Goal: Complete application form: Complete application form

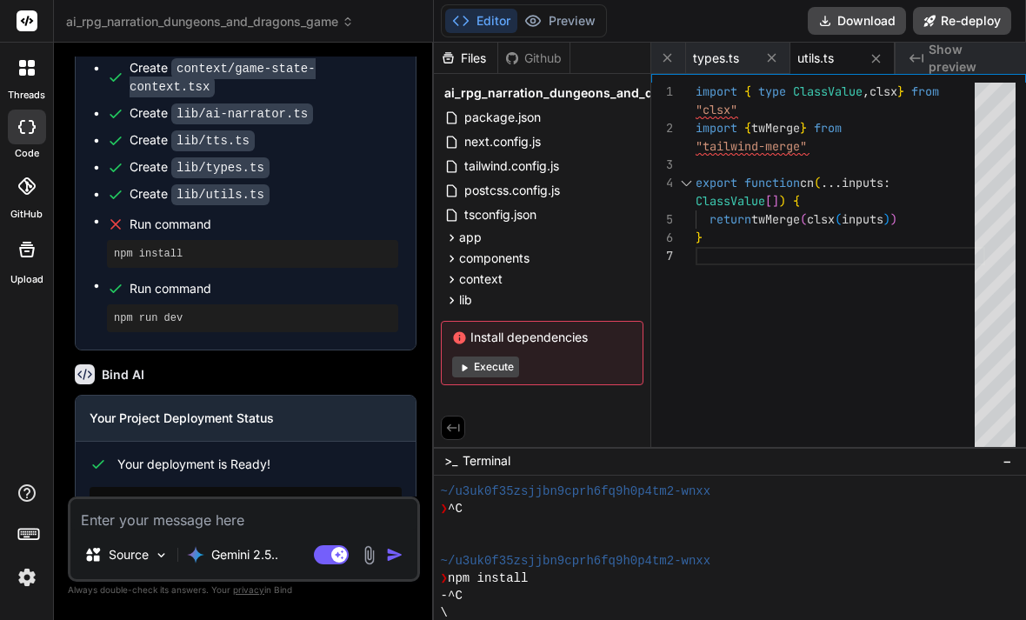
scroll to position [2230, 0]
click at [206, 547] on link "Open your application" at bounding box center [177, 562] width 175 height 31
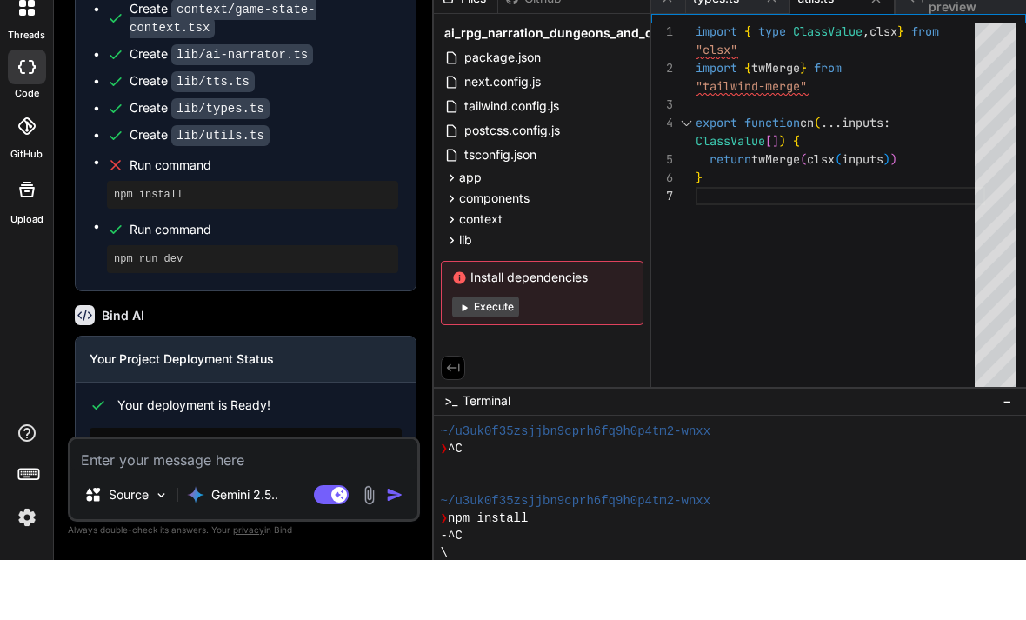
click at [198, 530] on div "Source Gemini 2.5.. Agent Mode. When this toggle is activated, AI automatically…" at bounding box center [244, 548] width 352 height 102
type textarea "D"
type textarea "x"
type textarea "Dd"
type textarea "x"
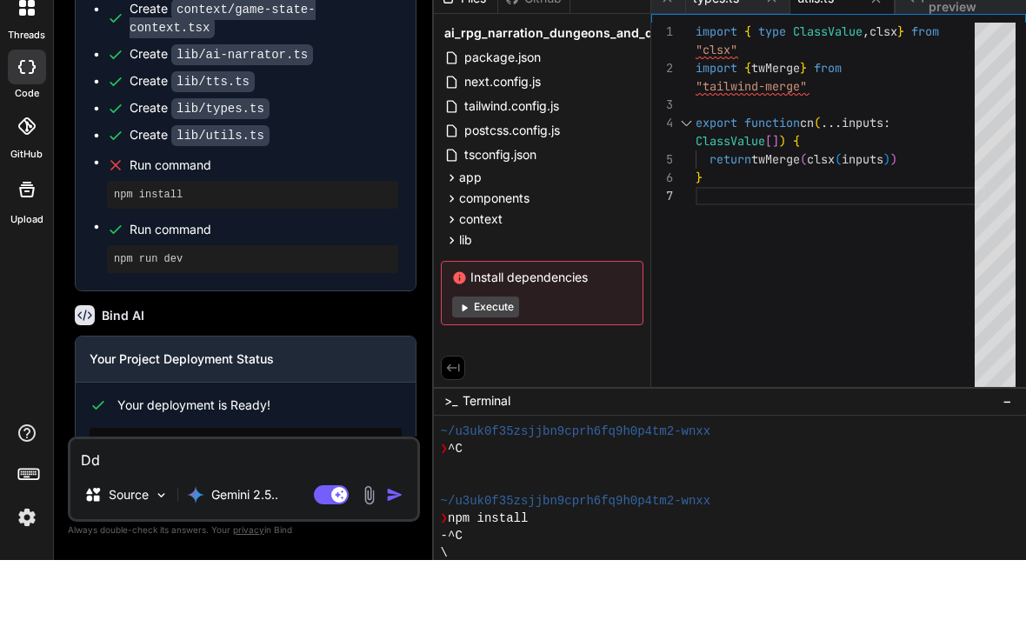
type textarea "Ddd"
type textarea "x"
type textarea "Dd"
type textarea "x"
type textarea "D"
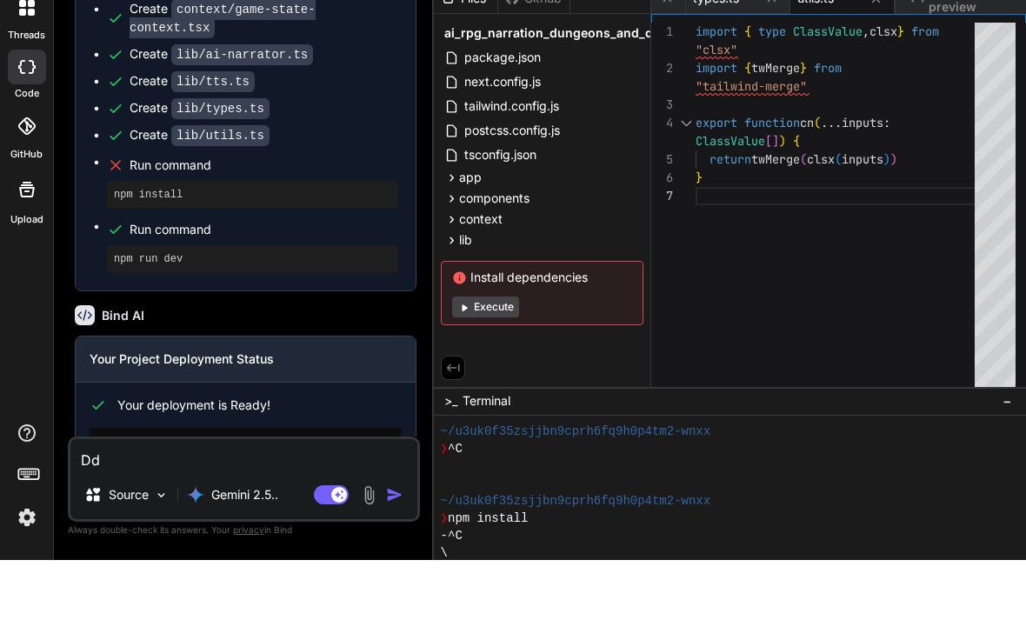
type textarea "x"
type textarea "A"
type textarea "x"
type textarea "Ad"
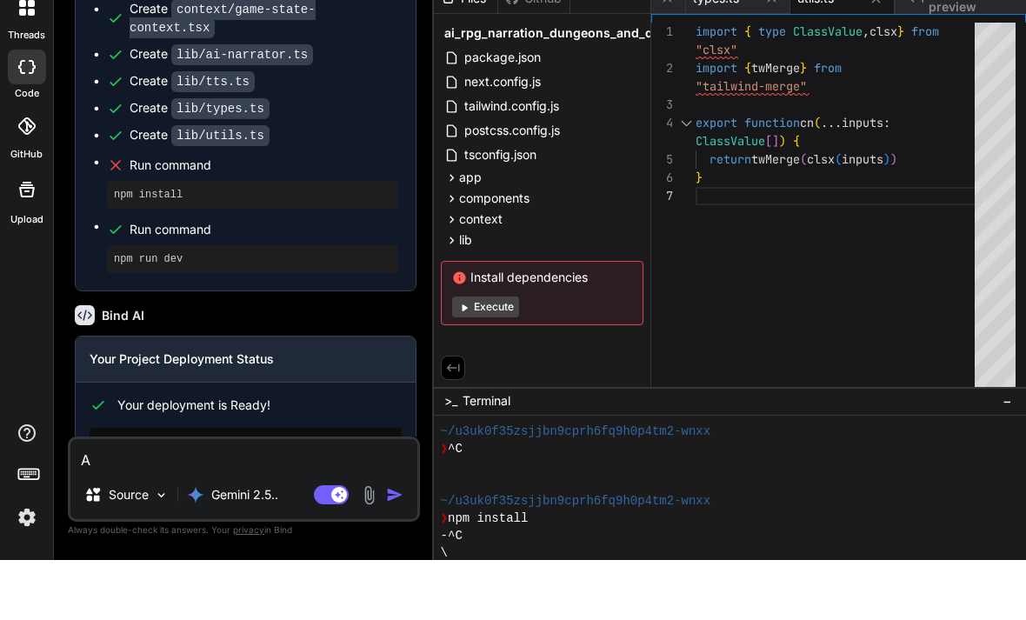
type textarea "x"
type textarea "Add"
type textarea "x"
type textarea "Add"
type textarea "x"
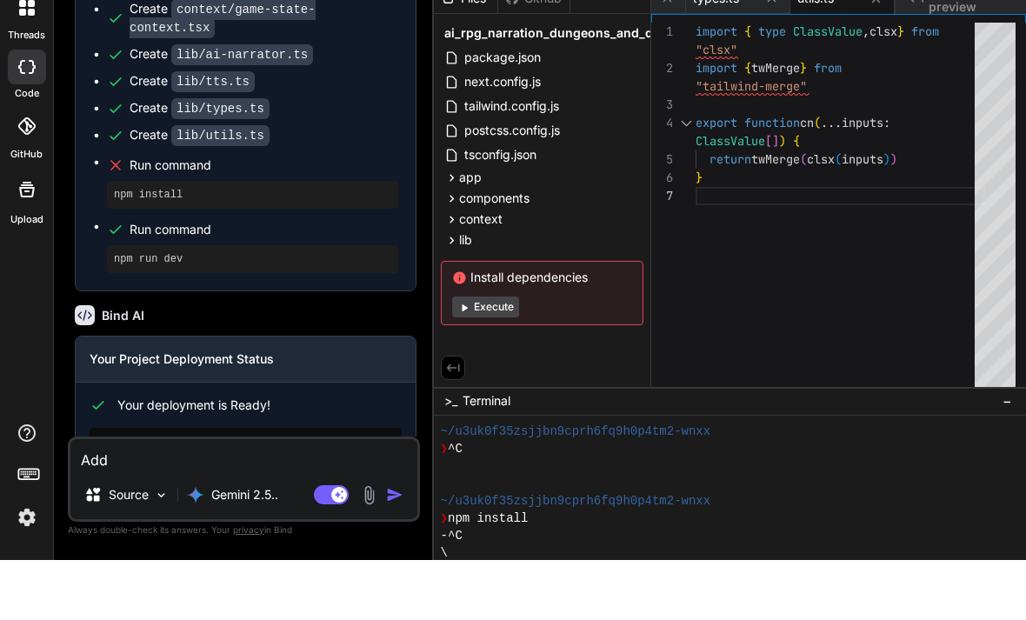
type textarea "Add c"
type textarea "x"
type textarea "Add cC"
type textarea "x"
type textarea "Add c"
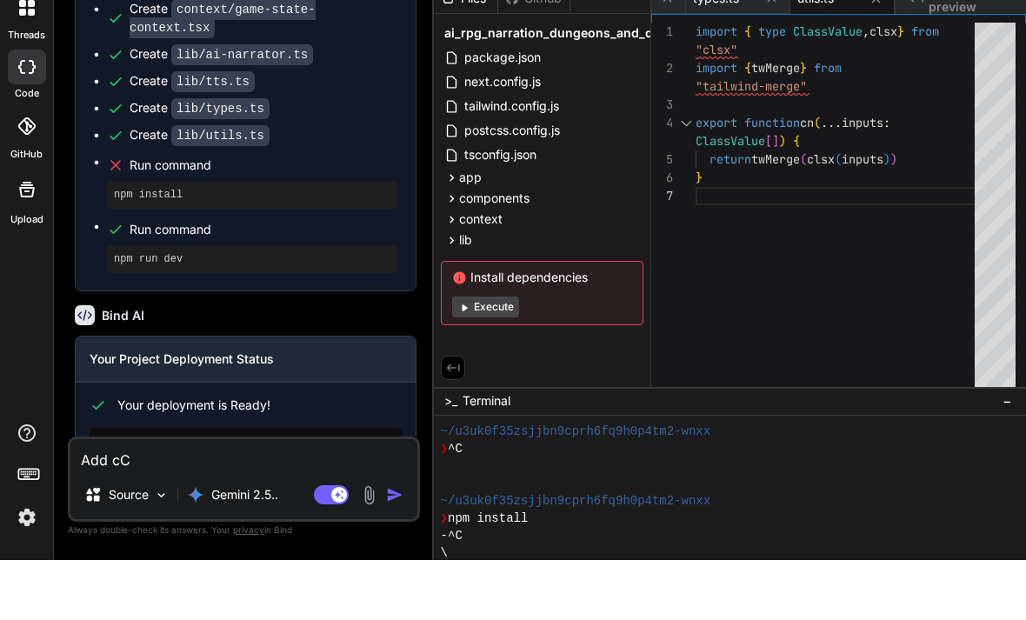
type textarea "x"
type textarea "Add"
type textarea "x"
type textarea "Add c"
type textarea "x"
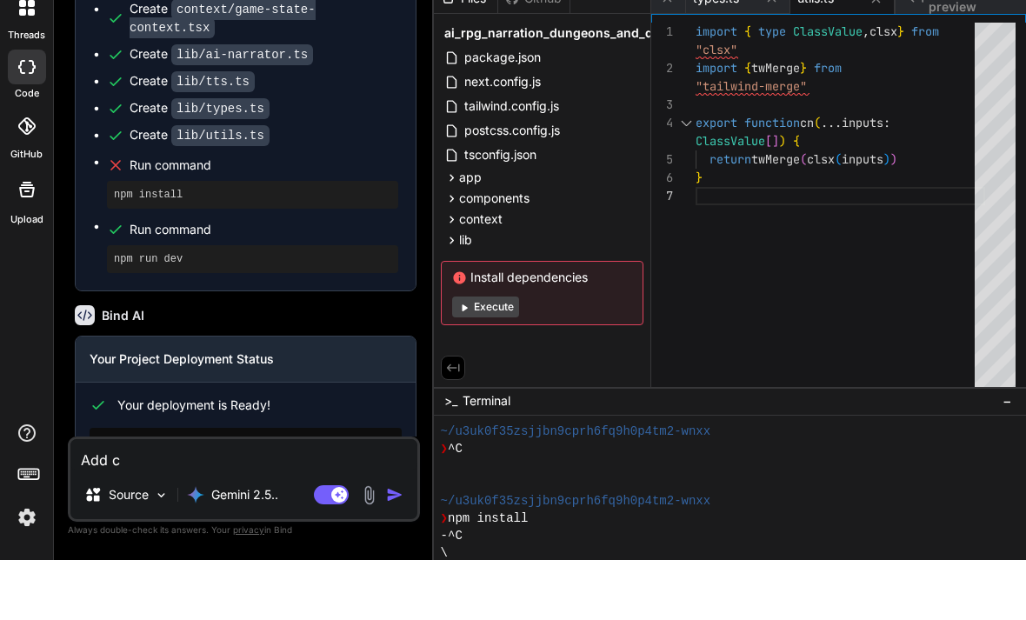
type textarea "Add cH"
type textarea "x"
type textarea "Add c"
type textarea "x"
type textarea "Add"
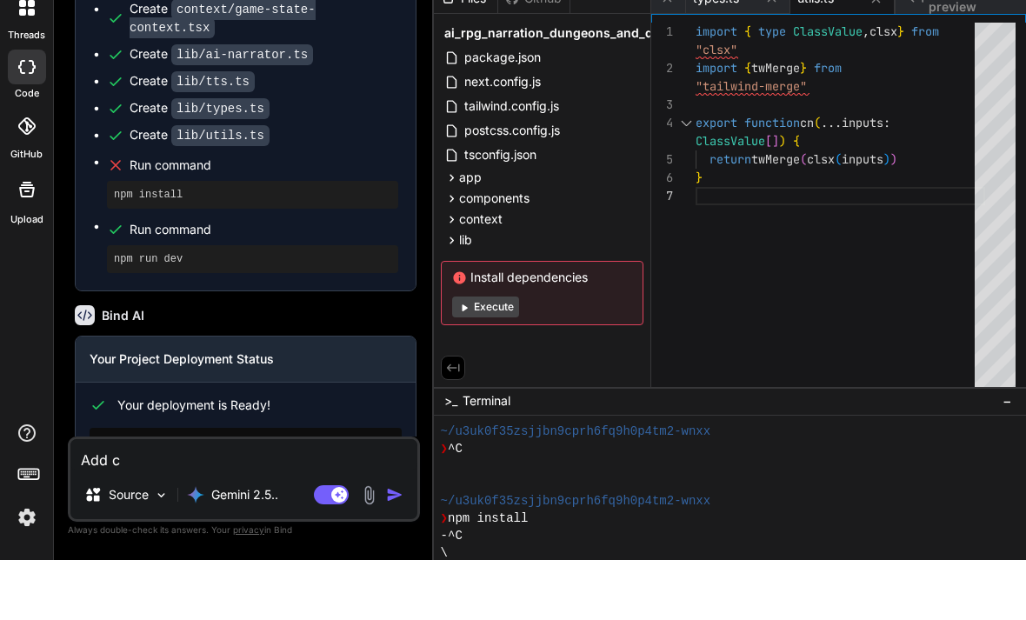
type textarea "x"
type textarea "Add C"
type textarea "x"
type textarea "Add Ch"
type textarea "x"
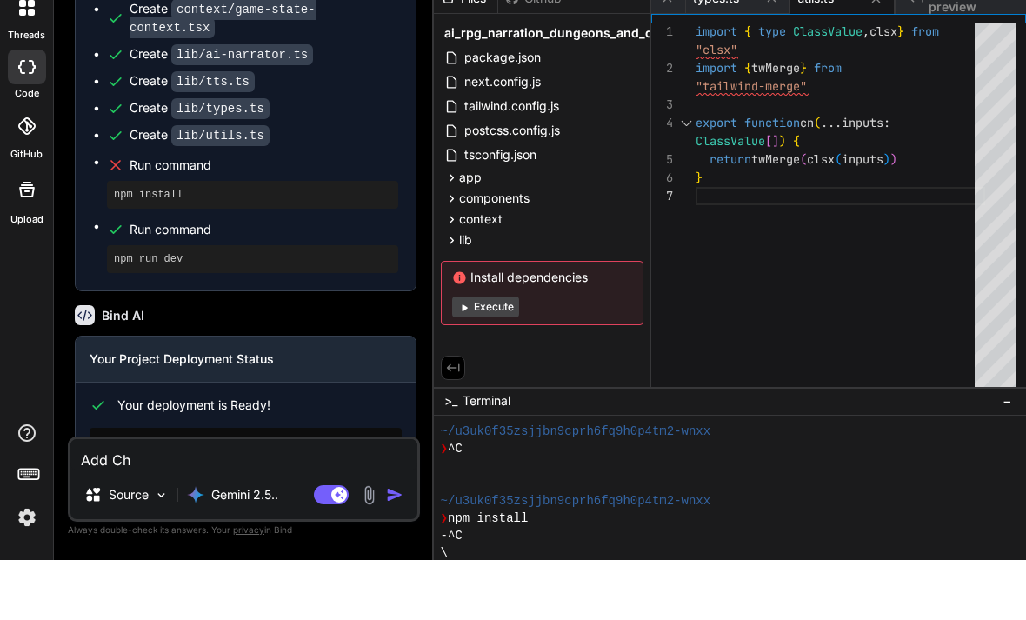
type textarea "Add Cha"
type textarea "x"
type textarea "Add Char"
type textarea "x"
type textarea "Add Chara"
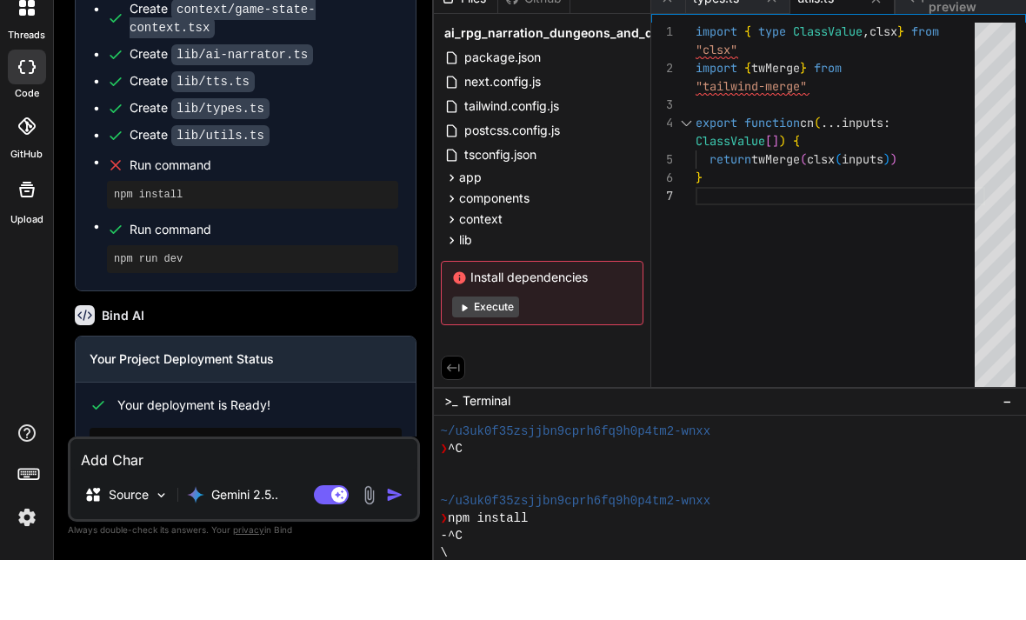
type textarea "x"
type textarea "Add Charac"
type textarea "x"
type textarea "Add Charact"
type textarea "x"
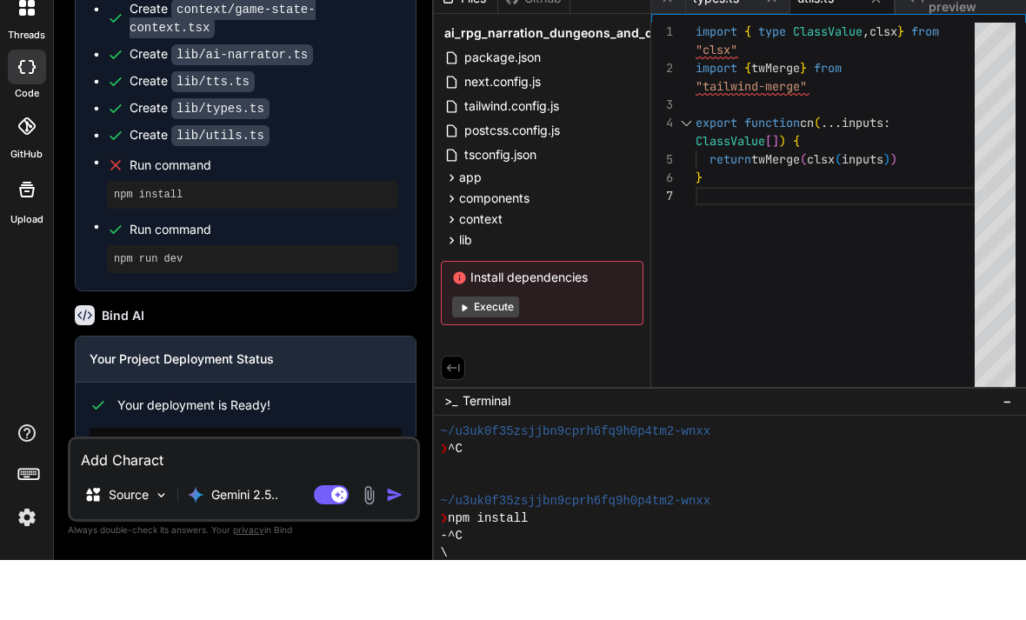
type textarea "Add Characte"
type textarea "x"
type textarea "Add Character"
type textarea "x"
type textarea "Add Character"
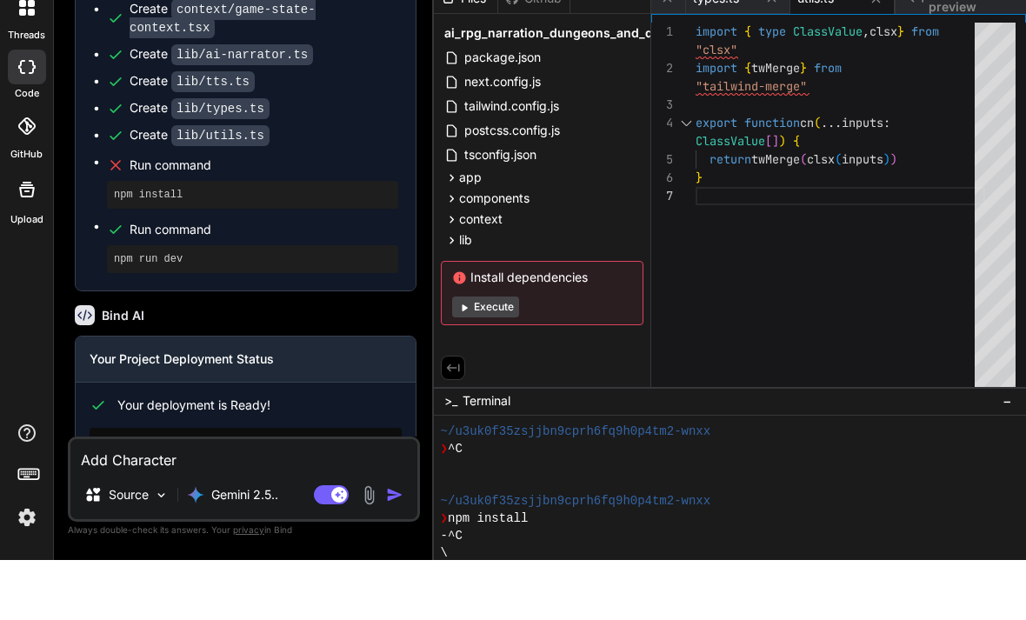
type textarea "x"
type textarea "Add Character c"
type textarea "x"
type textarea "Add Character cr"
type textarea "x"
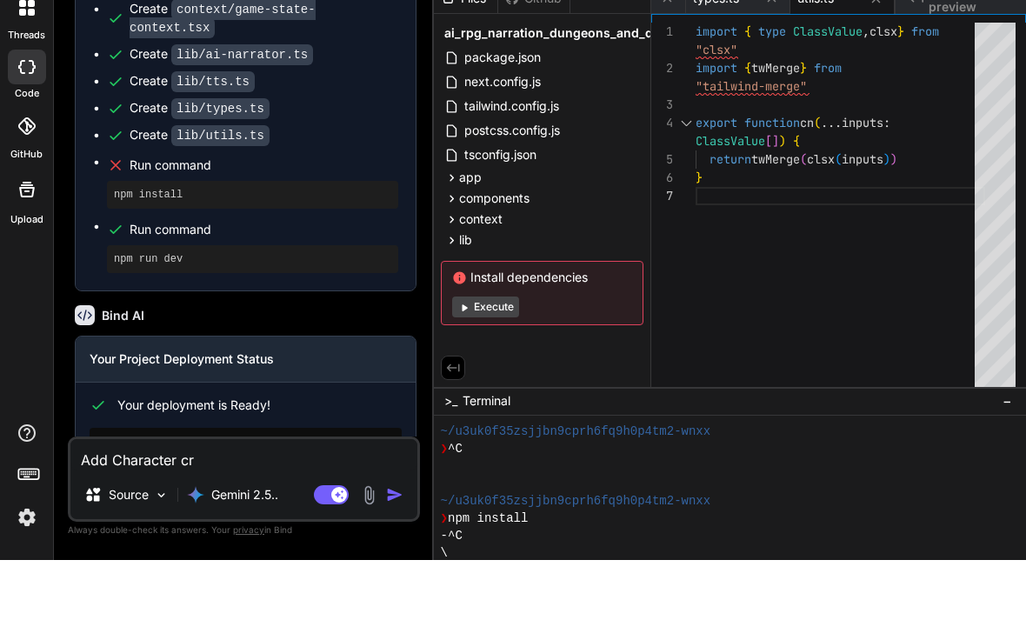
type textarea "Add Character cre"
type textarea "x"
type textarea "Add Character crea"
type textarea "x"
type textarea "Add Character creat"
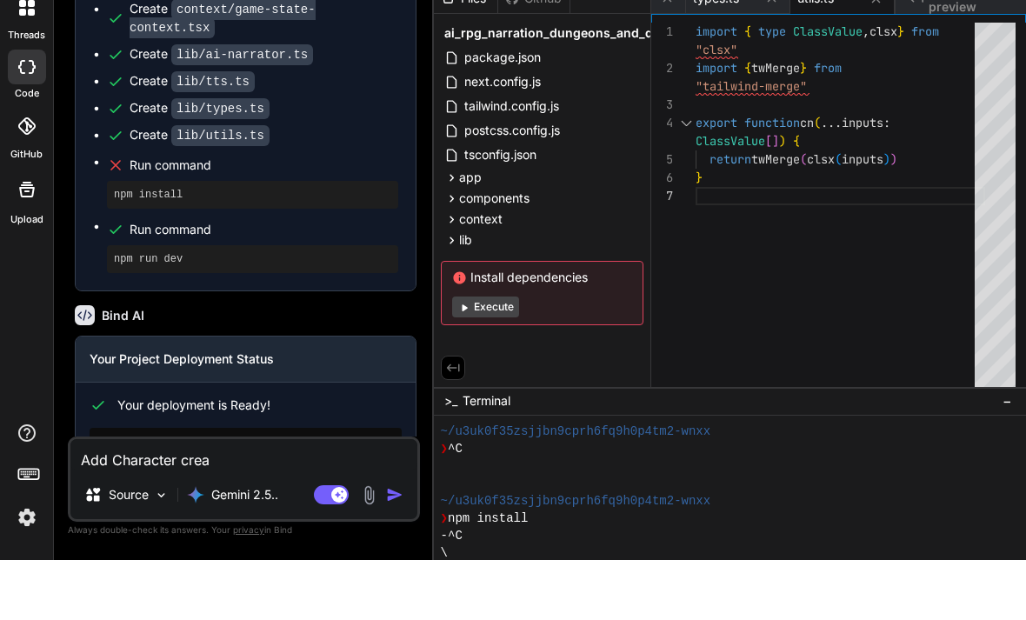
type textarea "x"
type textarea "Add Character creati"
type textarea "x"
type textarea "Add Character creatio"
type textarea "x"
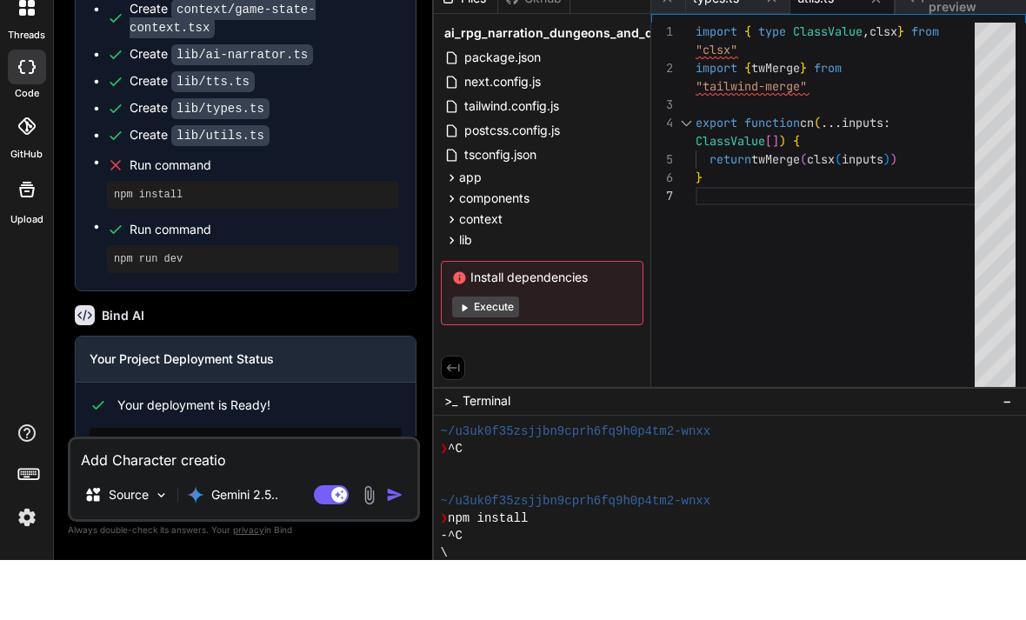
type textarea "Add Character creatioi"
type textarea "x"
type textarea "Add Character creatioin"
type textarea "x"
type textarea "Add Character creatioi"
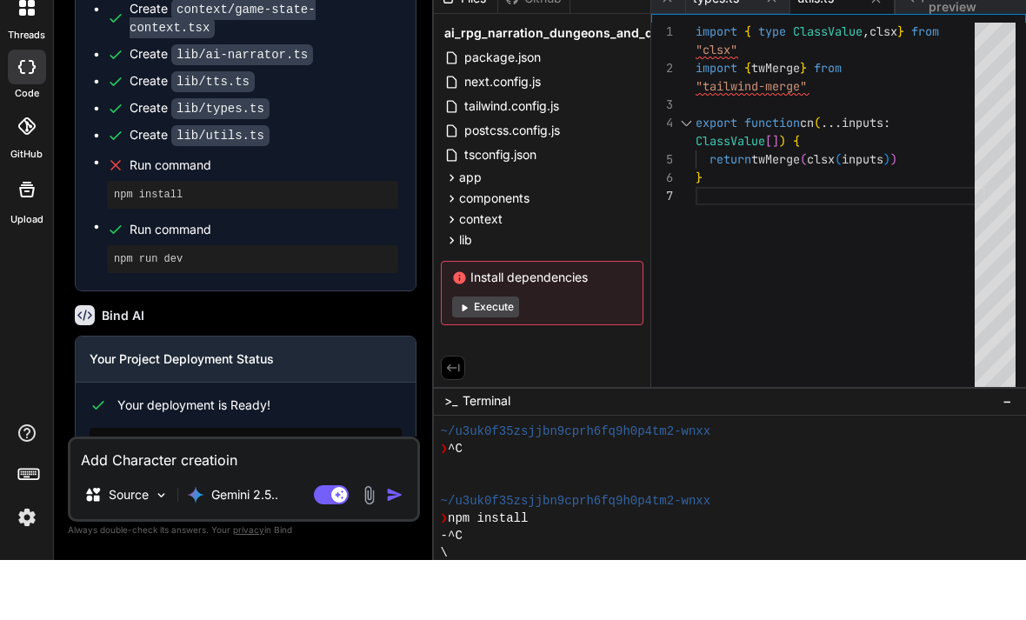
type textarea "x"
type textarea "Add Character creatio"
type textarea "x"
type textarea "Add Character creation"
type textarea "x"
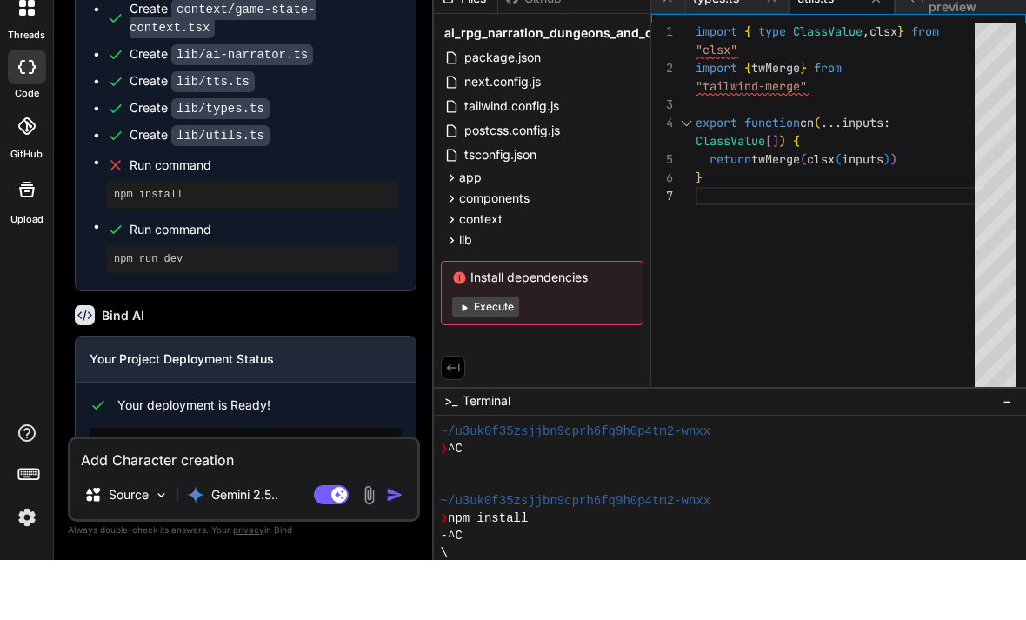
type textarea "Add Character creation"
type textarea "x"
type textarea "Add Character creation s"
type textarea "x"
type textarea "Add Character creation st"
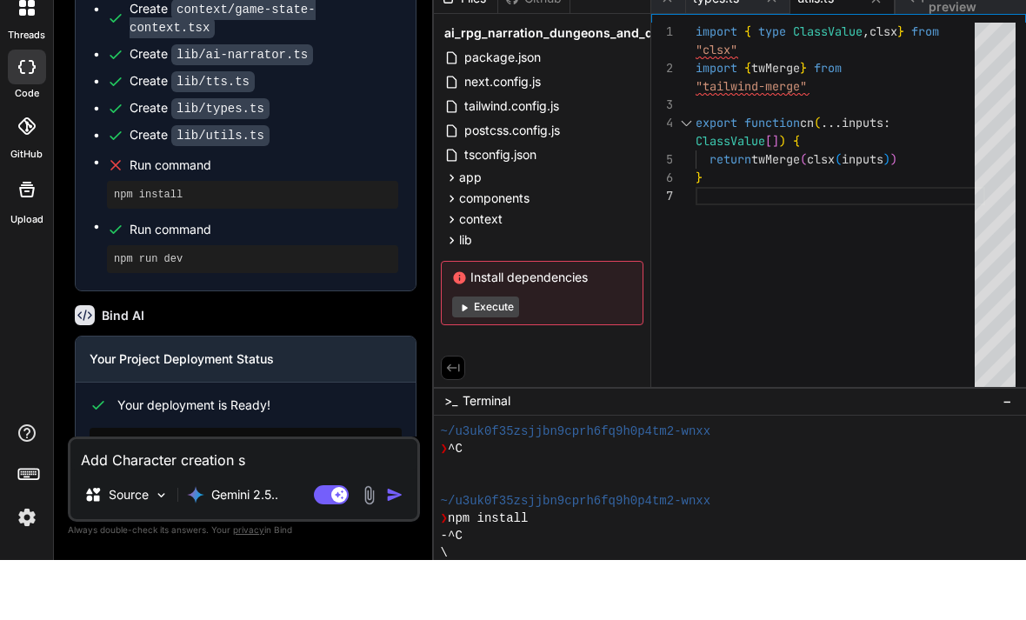
type textarea "x"
type textarea "Add Character creation ste"
type textarea "x"
type textarea "Add Character creation step"
type textarea "x"
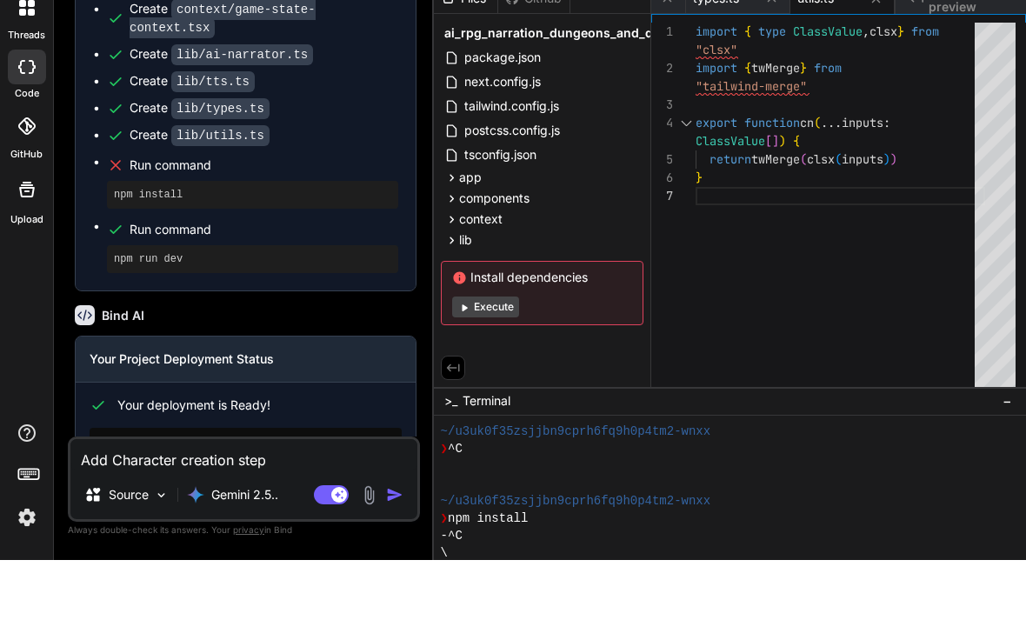
type textarea "Add Character creation step"
type textarea "x"
type textarea "Add Character creation step a"
type textarea "x"
type textarea "Add Character creation step an"
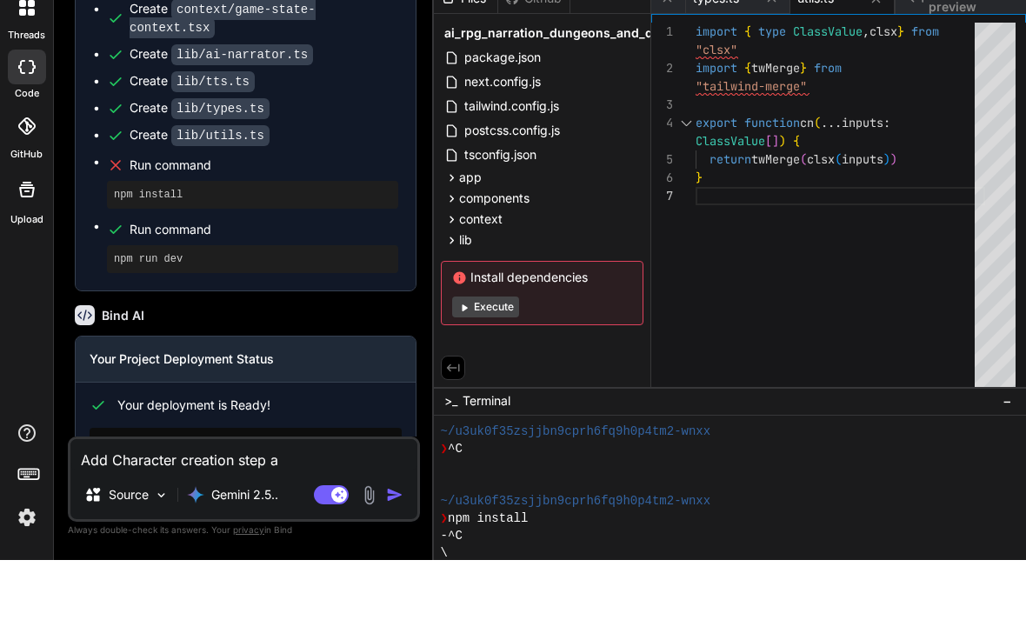
type textarea "x"
type textarea "Add Character creation step and"
type textarea "x"
type textarea "Add Character creation step and"
type textarea "x"
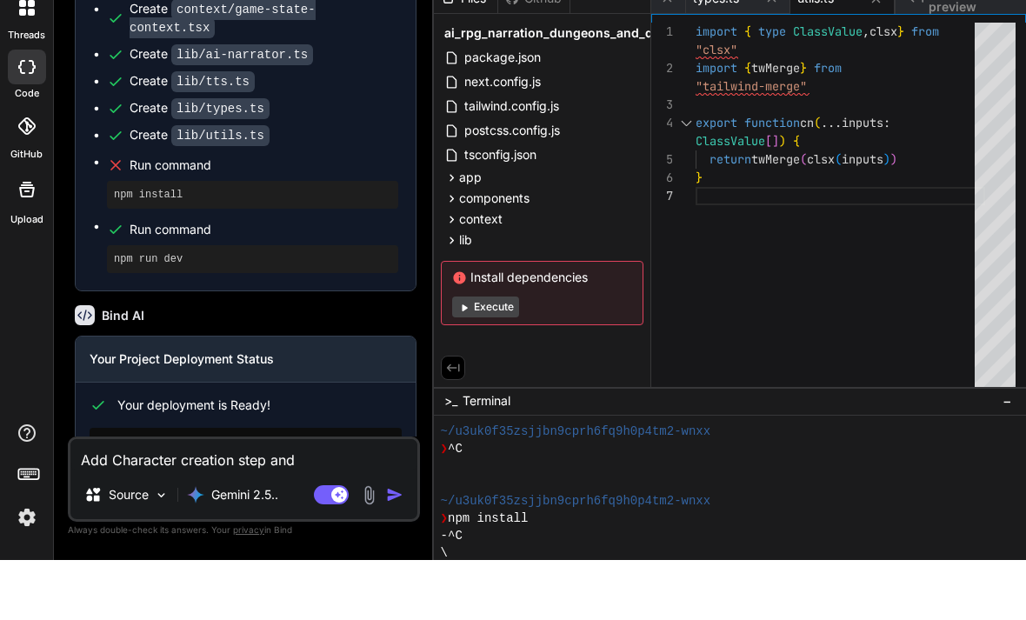
type textarea "Add Character creation step and w"
type textarea "x"
type textarea "Add Character creation step and wo"
type textarea "x"
type textarea "Add Character creation step and wor"
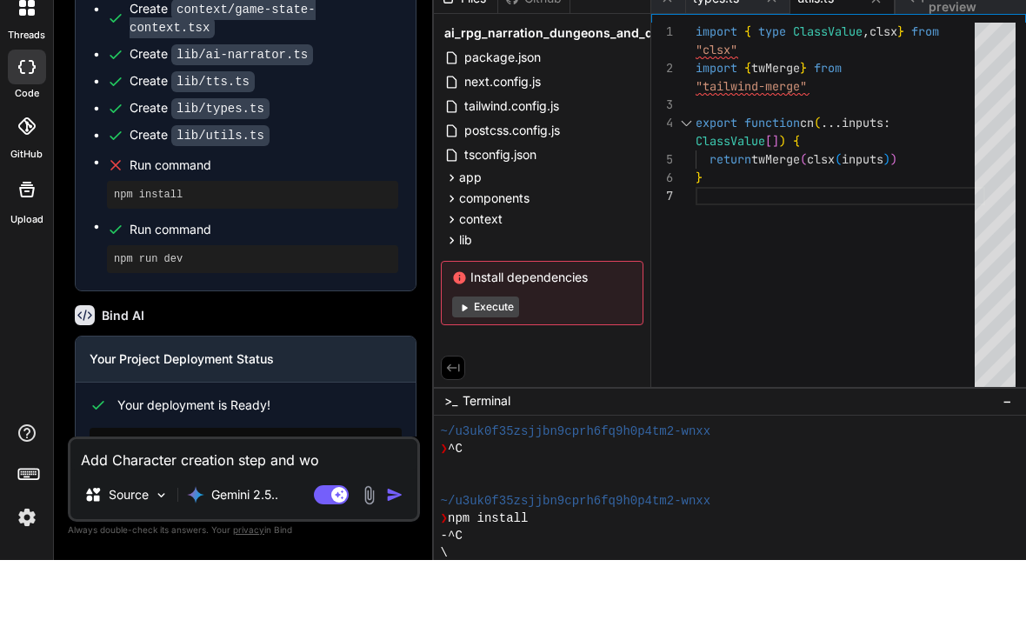
type textarea "x"
type textarea "Add Character creation step and worl"
type textarea "x"
type textarea "Add Character creation step and world"
type textarea "x"
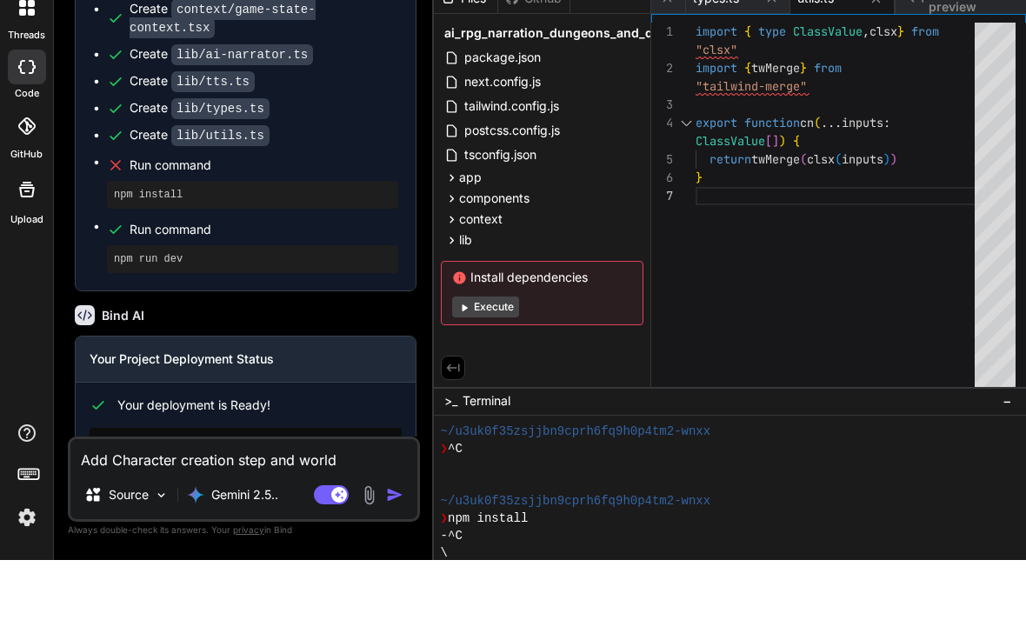
type textarea "Add Character creation step and world"
type textarea "x"
type textarea "Add Character creation step and world c"
type textarea "x"
type textarea "Add Character creation step and world cr"
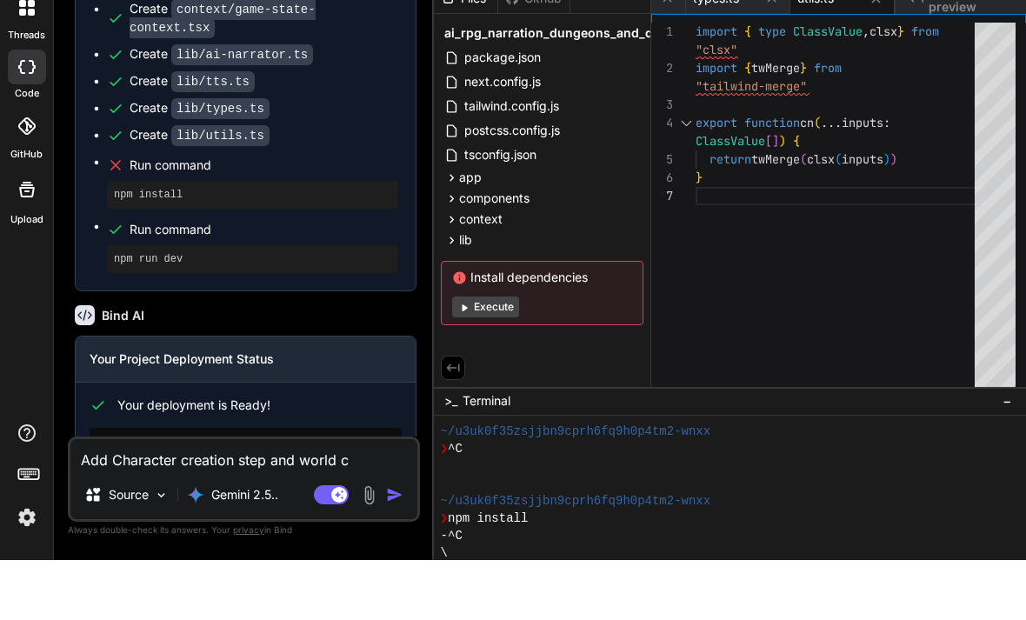
type textarea "x"
type textarea "Add Character creation step and world cre"
type textarea "x"
type textarea "Add Character creation step and world crea"
type textarea "x"
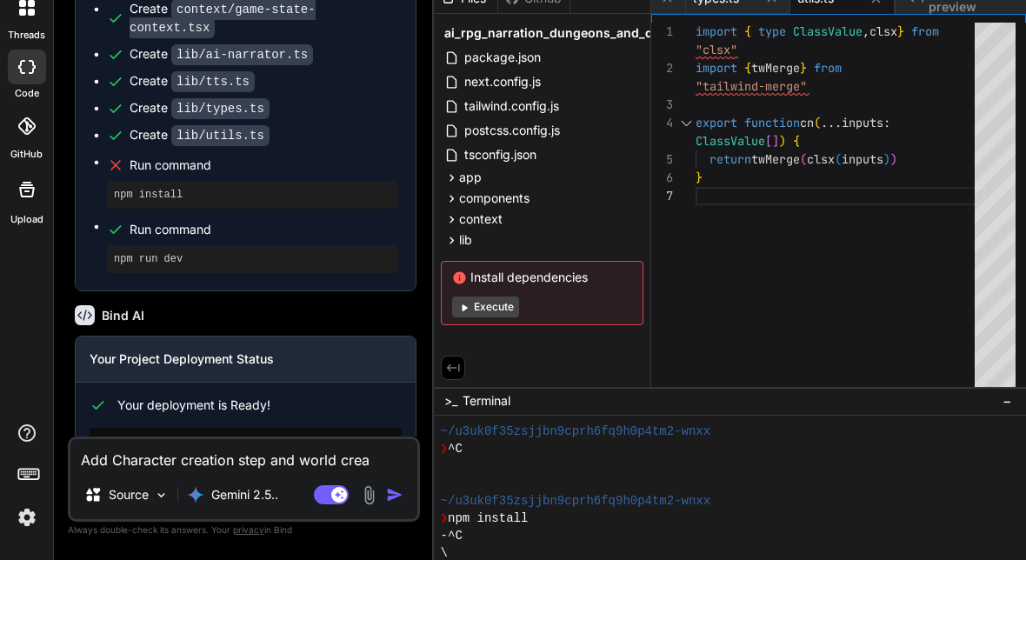
type textarea "Add Character creation step and world creat"
type textarea "x"
type textarea "Add Character creation step and world create"
type textarea "x"
type textarea "Add Character creation step and world creat"
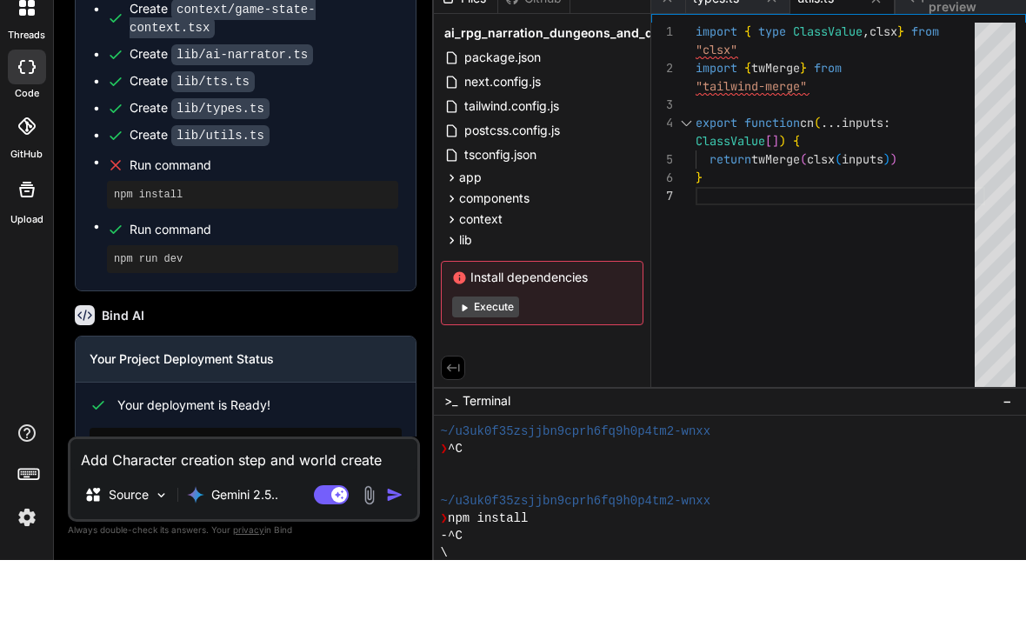
type textarea "x"
type textarea "Add Character creation step and world creati"
type textarea "x"
type textarea "Add Character creation step and world creatio"
type textarea "x"
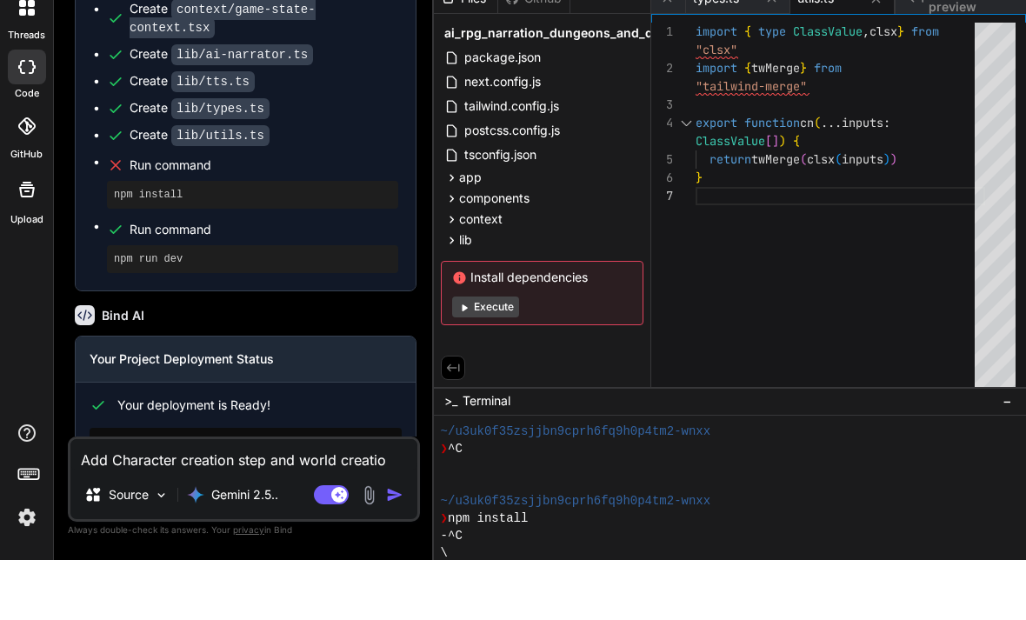
type textarea "Add Character creation step and world creation"
type textarea "x"
type textarea "Add Character creation step and world creation"
type textarea "x"
type textarea "Add Character creation step and world creation w"
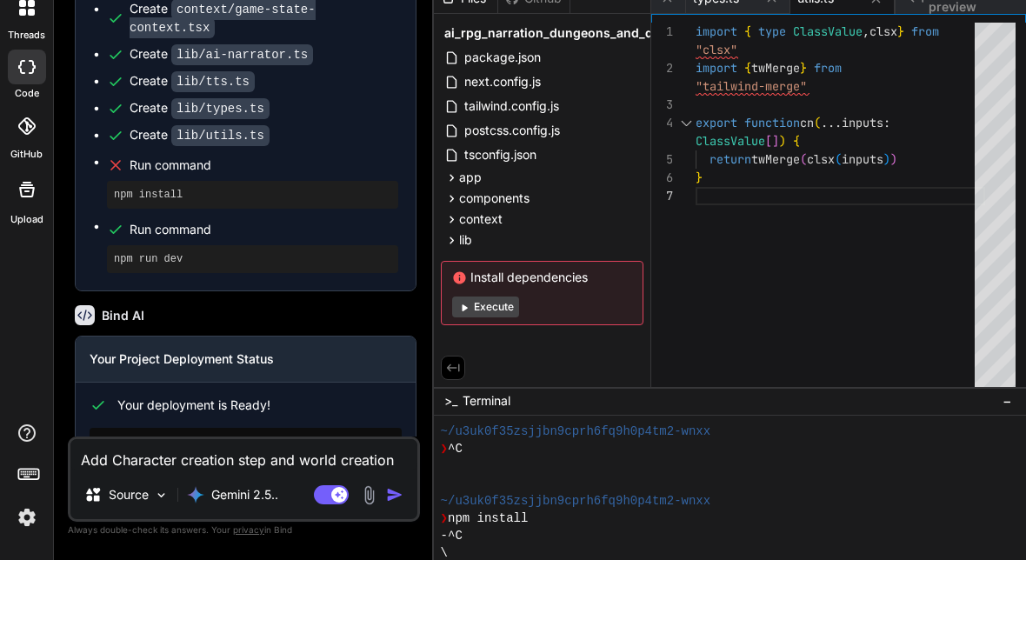
type textarea "x"
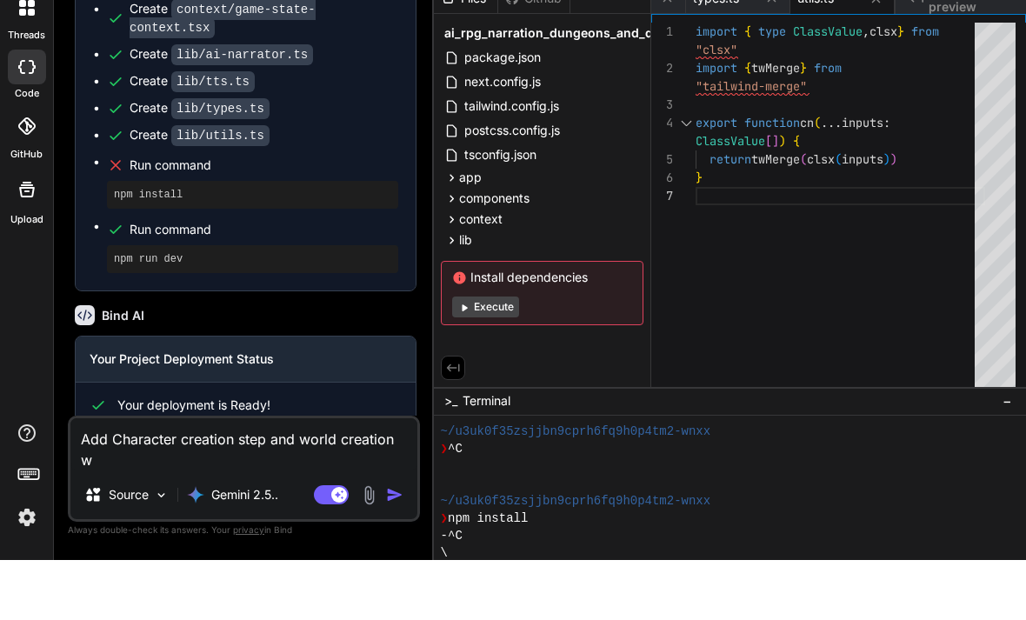
type textarea "Add Character creation step and world creation wh"
type textarea "x"
type textarea "Add Character creation step and world creation whi"
type textarea "x"
type textarea "Add Character creation step and world creation whic"
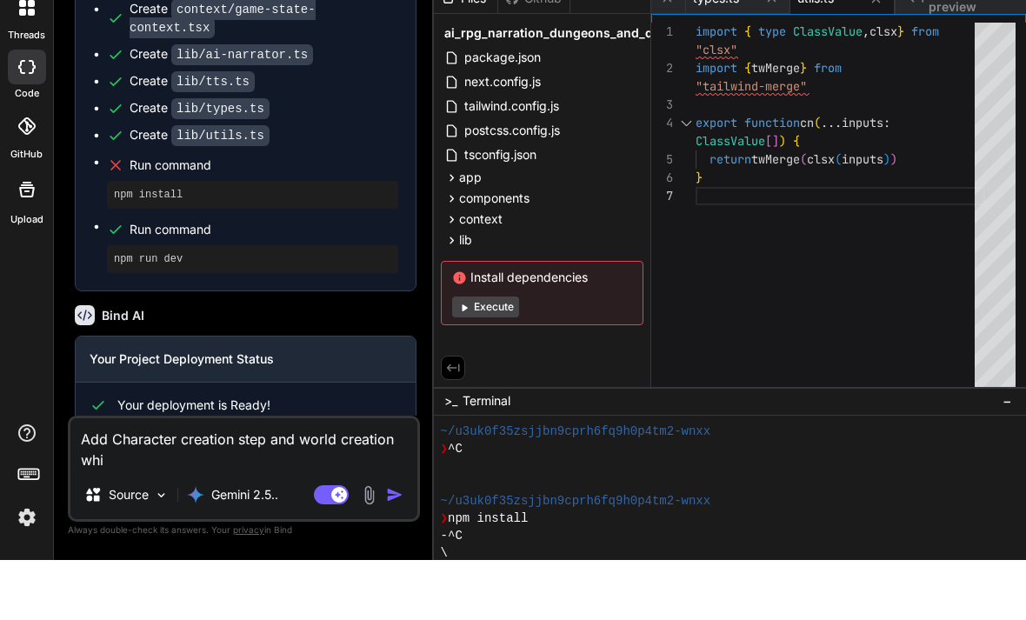
type textarea "x"
type textarea "Add Character creation step and world creation which"
type textarea "x"
type textarea "Add Character creation step and world creation whichj"
type textarea "x"
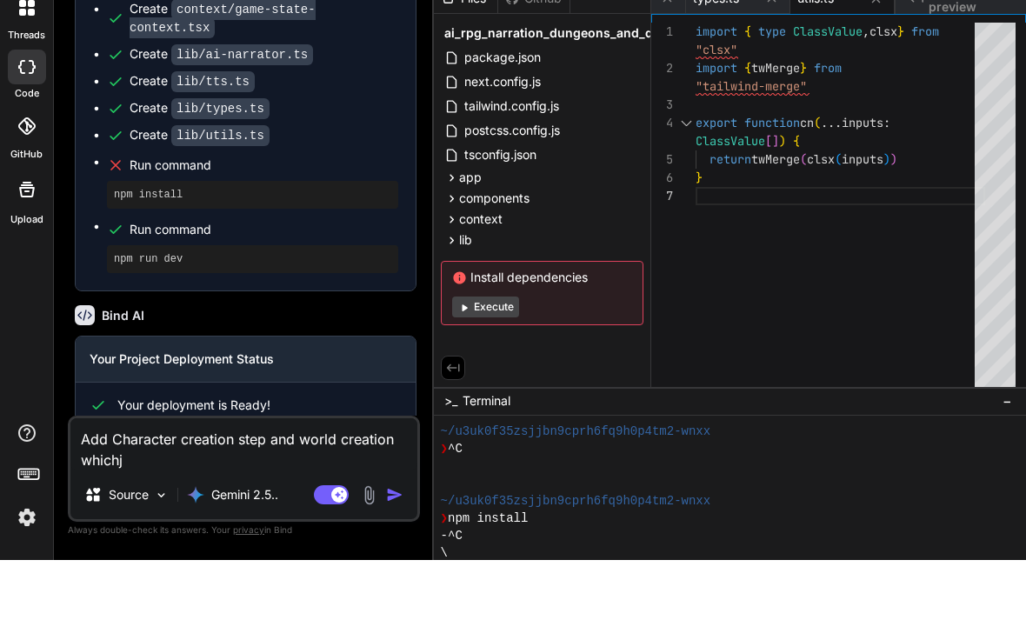
type textarea "Add Character creation step and world creation whichj"
type textarea "x"
type textarea "Add Character creation step and world creation whichj i"
type textarea "x"
type textarea "Add Character creation step and world creation whichj io"
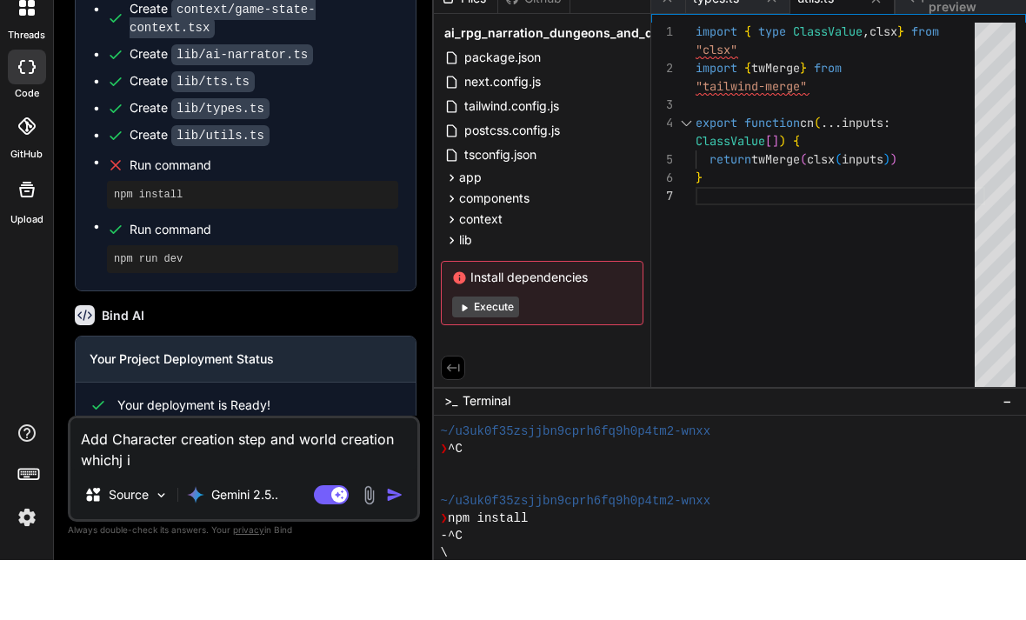
type textarea "x"
type textarea "Add Character creation step and world creation whichj ios"
type textarea "x"
type textarea "Add Character creation step and world creation whichj ios"
type textarea "x"
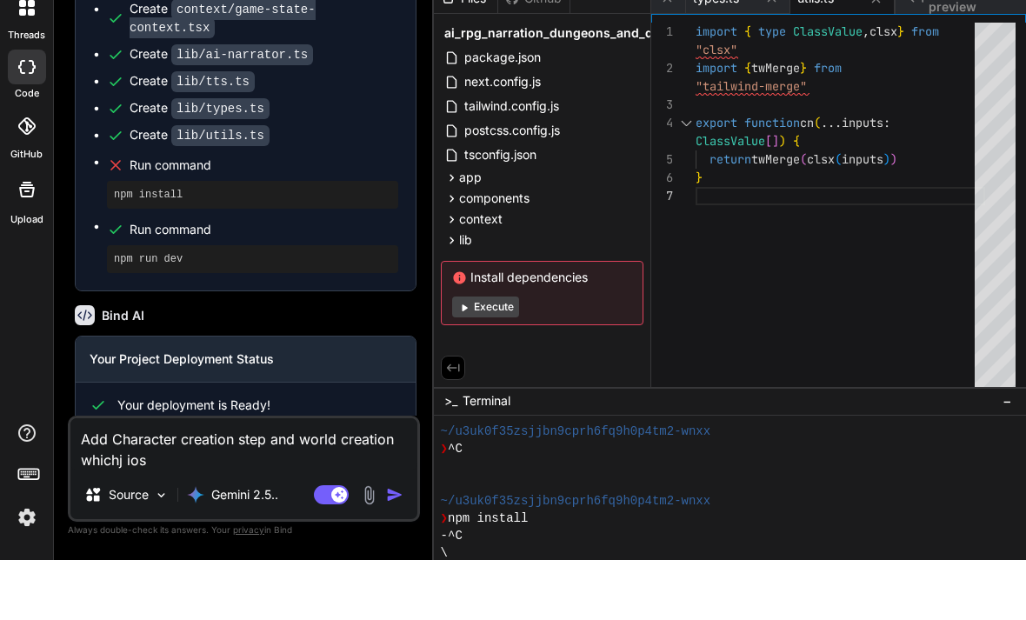
type textarea "Add Character creation step and world creation whichj ios"
type textarea "x"
type textarea "Add Character creation step and world creation whichj io"
type textarea "x"
type textarea "Add Character creation step and world creation whichj i"
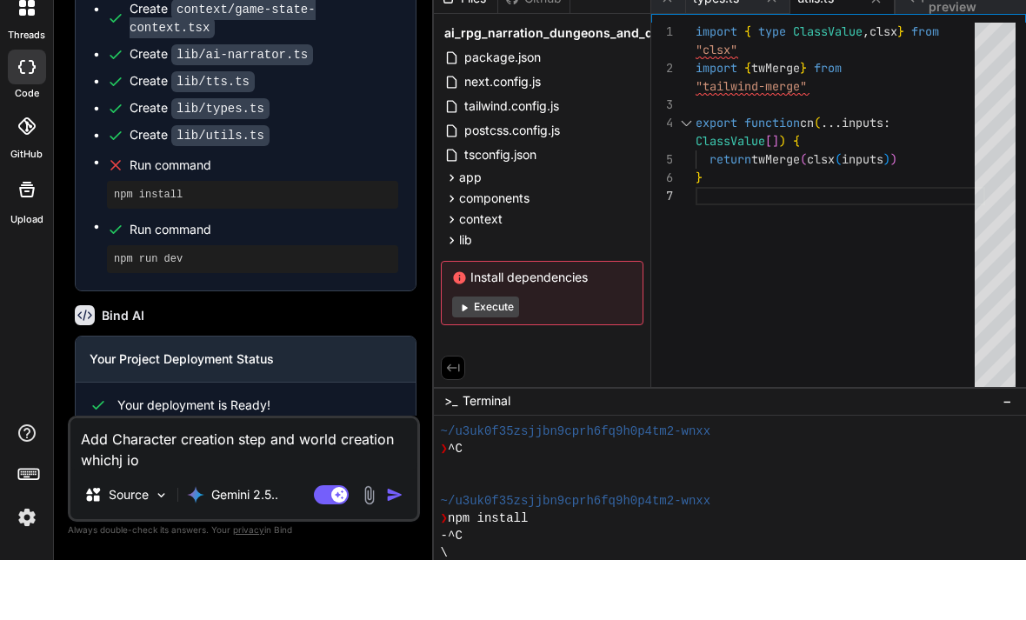
type textarea "x"
type textarea "Add Character creation step and world creation whichj"
type textarea "x"
type textarea "Add Character creation step and world creation whichj"
type textarea "x"
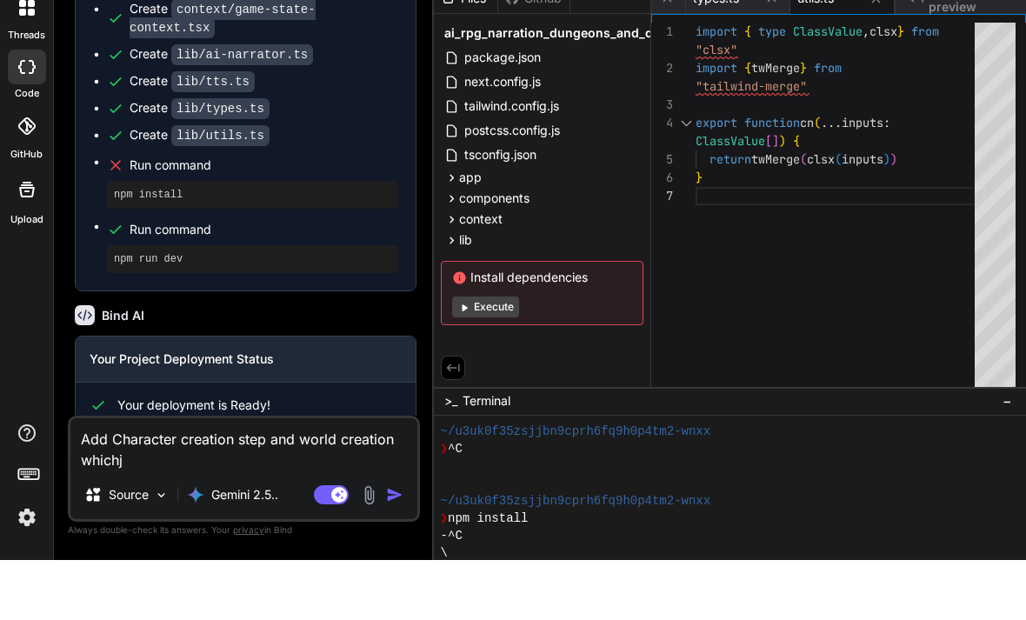
type textarea "Add Character creation step and world creation which"
type textarea "x"
type textarea "Add Character creation step and world creation which"
type textarea "x"
type textarea "Add Character creation step and world creation which i"
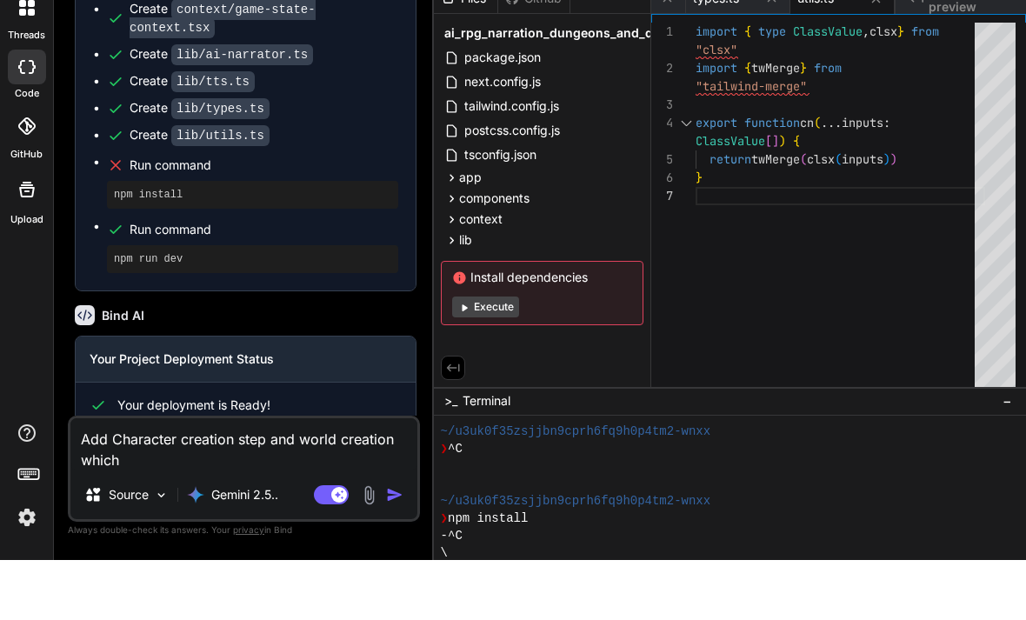
type textarea "x"
type textarea "Add Character creation step and world creation which is"
type textarea "x"
type textarea "Add Character creation step and world creation which is"
type textarea "x"
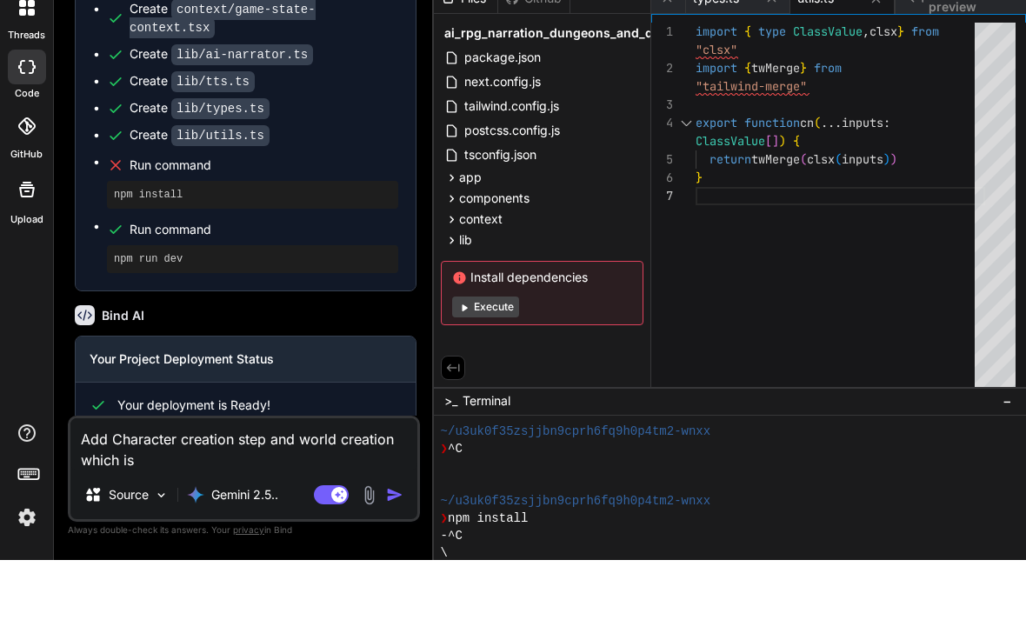
type textarea "Add Character creation step and world creation which is t"
type textarea "x"
type textarea "Add Character creation step and world creation which is th"
type textarea "x"
type textarea "Add Character creation step and world creation which is the"
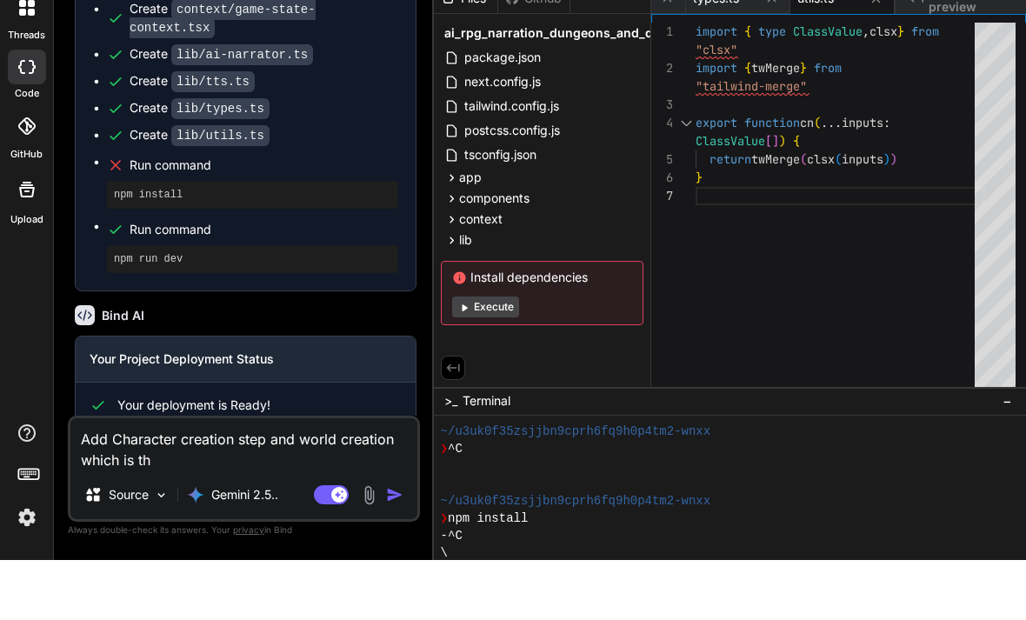
type textarea "x"
type textarea "Add Character creation step and world creation which is the"
type textarea "x"
type textarea "Add Character creation step and world creation which is the"
type textarea "x"
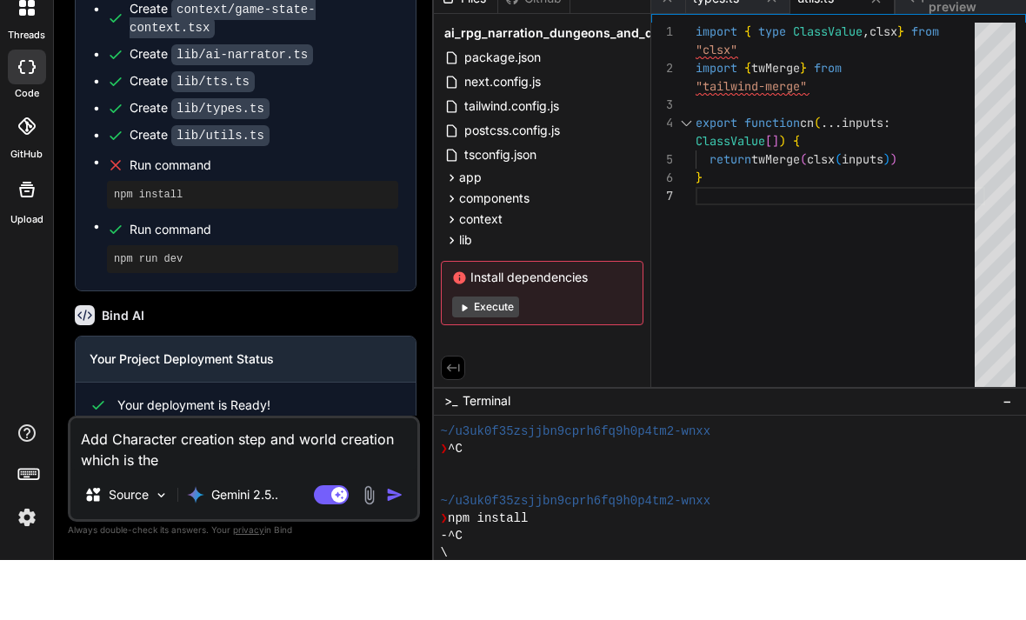
type textarea "Add Character creation step and world creation which is th"
type textarea "x"
type textarea "Add Character creation step and world creation which is t"
type textarea "x"
type textarea "Add Character creation step and world creation which is"
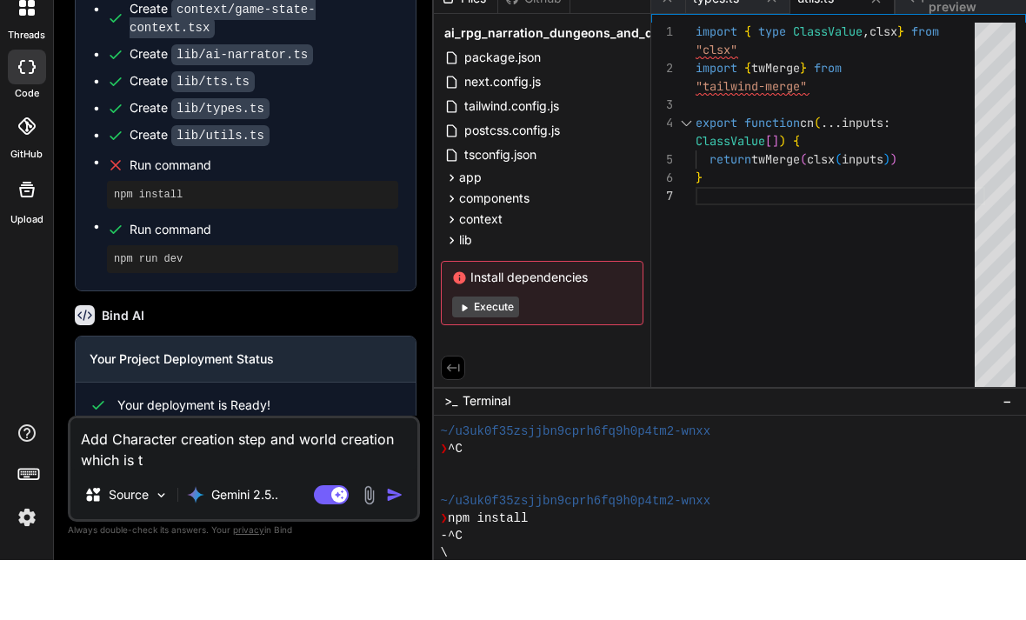
type textarea "x"
type textarea "Add Character creation step and world creation which is"
type textarea "x"
type textarea "Add Character creation step and world creation which i"
type textarea "x"
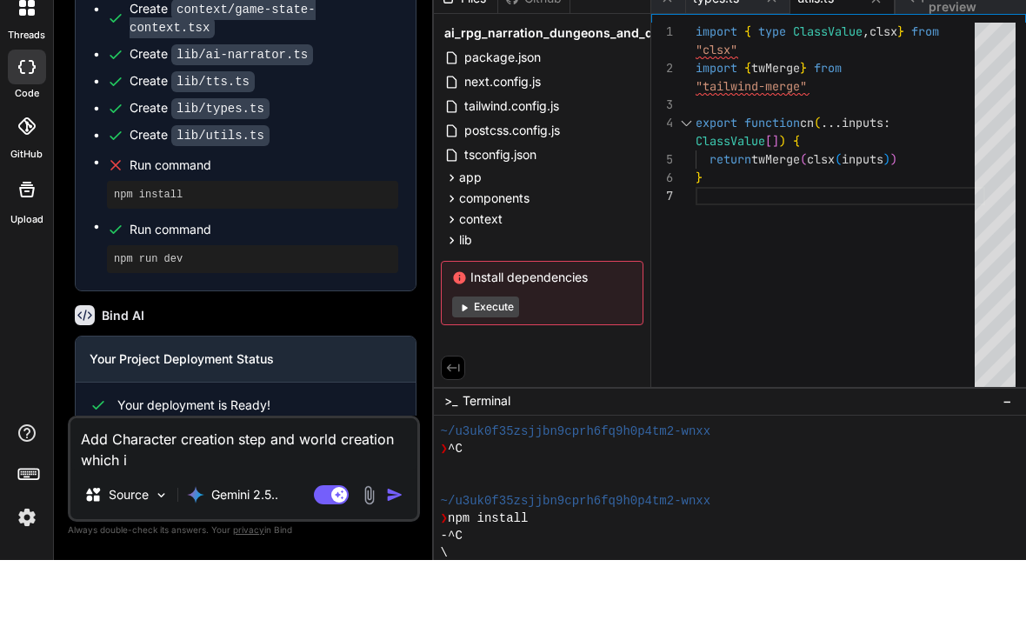
type textarea "Add Character creation step and world creation which"
type textarea "x"
type textarea "Add Character creation step and world creation which"
type textarea "x"
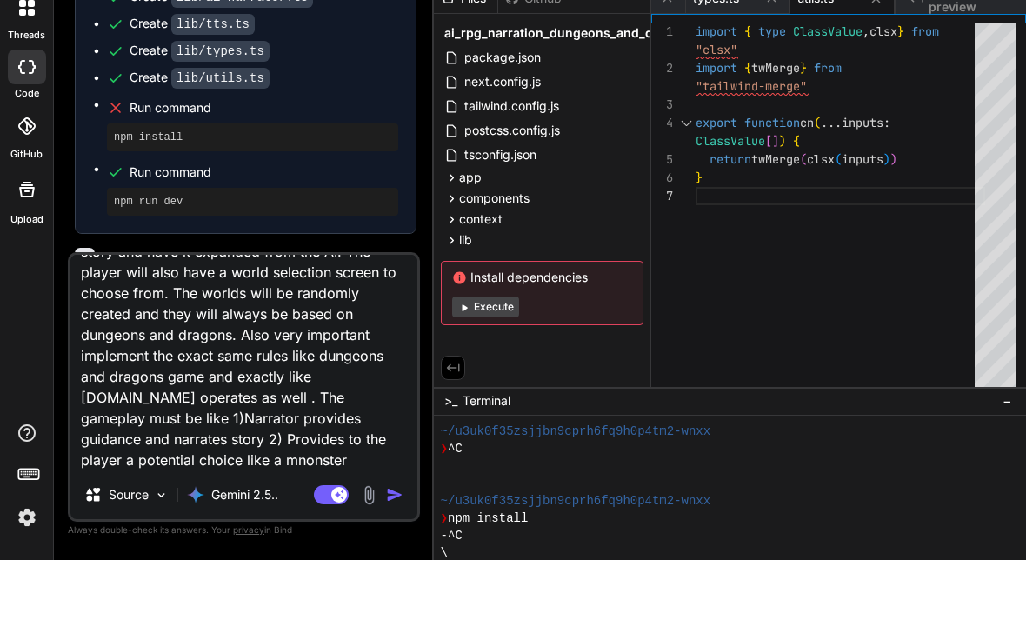
scroll to position [2288, 0]
